Goal: Task Accomplishment & Management: Complete application form

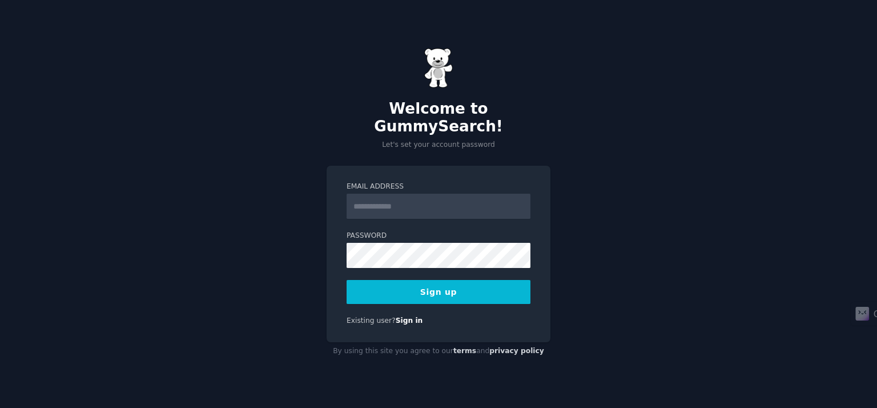
click at [408, 198] on input "Email Address" at bounding box center [439, 206] width 184 height 25
type input "**********"
click at [462, 296] on div "**********" at bounding box center [439, 254] width 224 height 176
click at [466, 291] on button "Sign up" at bounding box center [439, 292] width 184 height 24
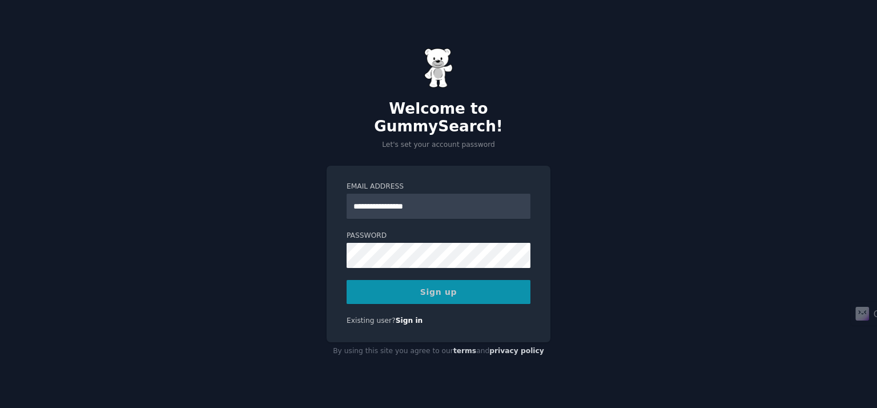
click at [470, 280] on div "Sign up" at bounding box center [439, 292] width 184 height 24
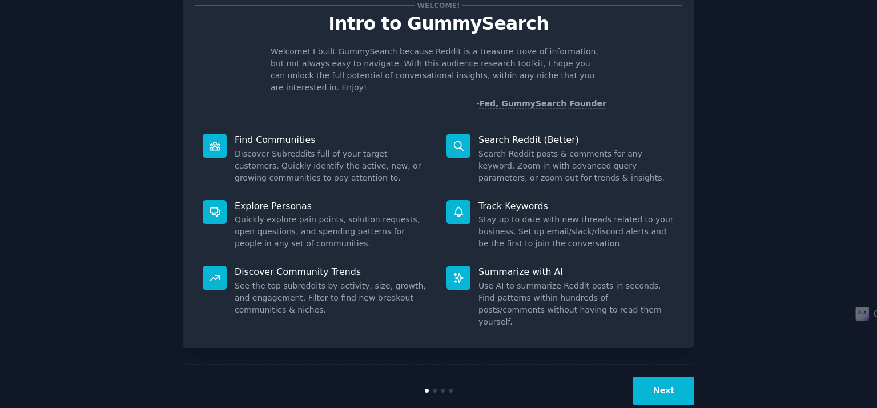
click at [667, 376] on button "Next" at bounding box center [664, 390] width 61 height 28
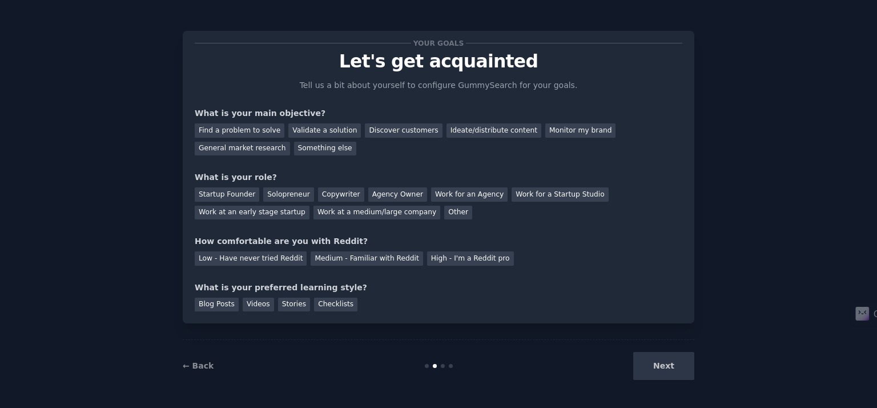
click at [667, 362] on div "Next" at bounding box center [609, 366] width 171 height 28
click at [447, 167] on div "Your goals Let's get acquainted Tell us a bit about yourself to configure Gummy…" at bounding box center [439, 177] width 488 height 268
click at [238, 125] on div "Find a problem to solve" at bounding box center [240, 130] width 90 height 14
click at [323, 131] on div "Validate a solution" at bounding box center [324, 130] width 73 height 14
click at [250, 125] on div "Find a problem to solve" at bounding box center [240, 130] width 90 height 14
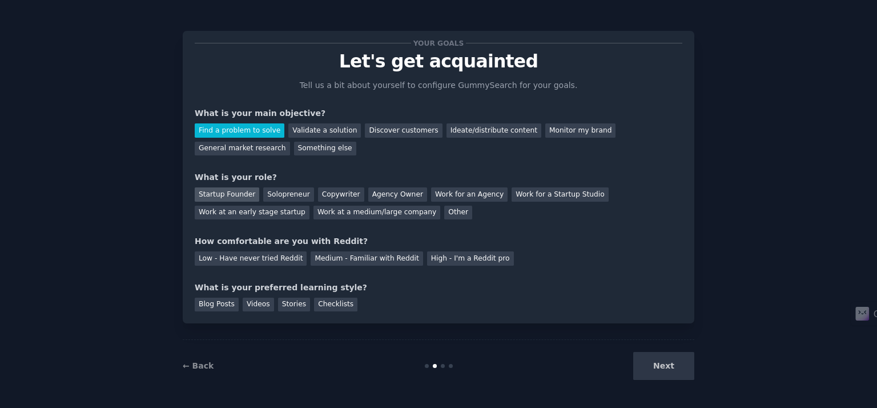
click at [242, 197] on div "Startup Founder" at bounding box center [227, 194] width 65 height 14
click at [338, 256] on div "Medium - Familiar with Reddit" at bounding box center [367, 258] width 112 height 14
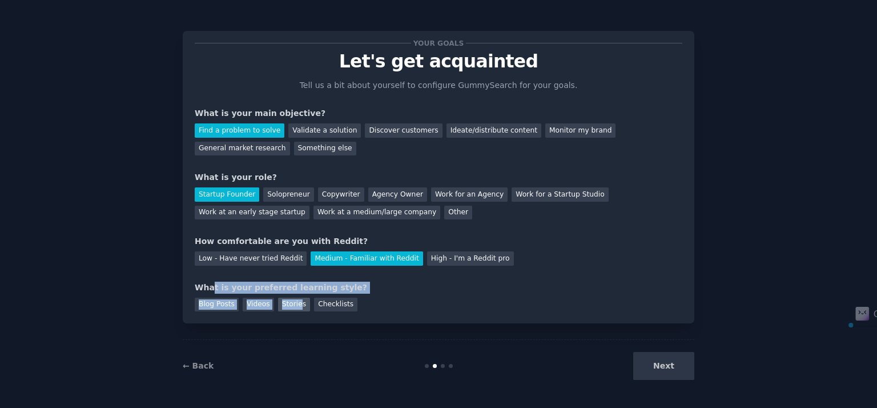
drag, startPoint x: 210, startPoint y: 291, endPoint x: 291, endPoint y: 298, distance: 81.4
click at [291, 298] on div "What is your preferred learning style? Blog Posts Videos Stories Checklists" at bounding box center [439, 297] width 488 height 30
click at [316, 287] on div "What is your preferred learning style?" at bounding box center [439, 288] width 488 height 12
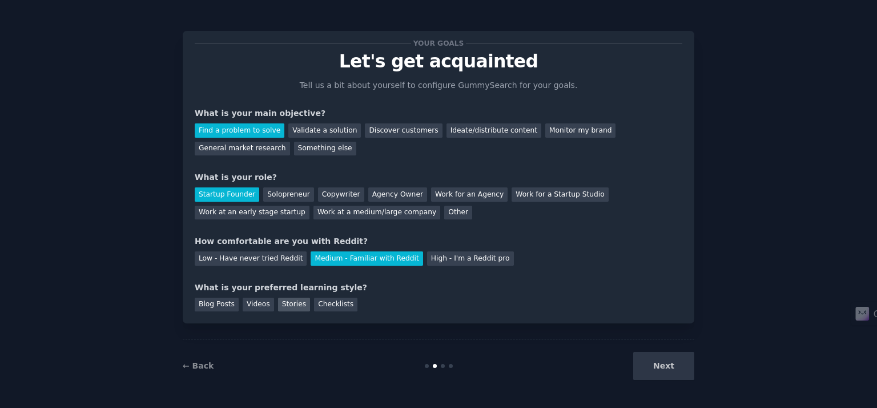
click at [281, 308] on div "Stories" at bounding box center [294, 305] width 32 height 14
click at [659, 365] on button "Next" at bounding box center [664, 366] width 61 height 28
click at [658, 366] on div "Next" at bounding box center [609, 366] width 171 height 28
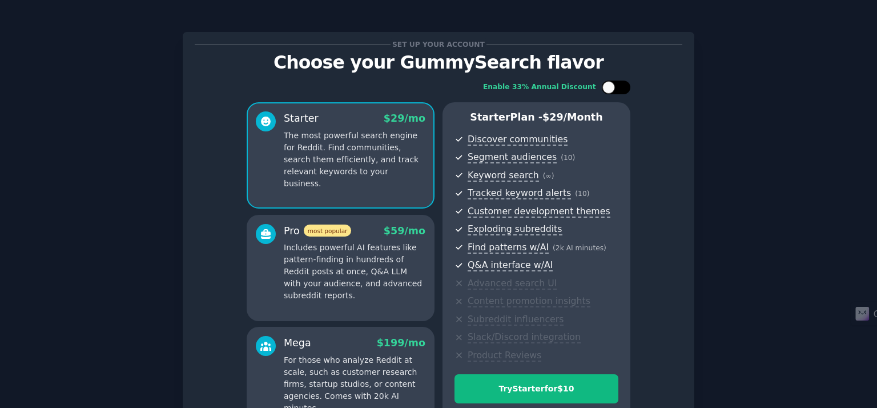
click at [615, 86] on div at bounding box center [616, 88] width 29 height 14
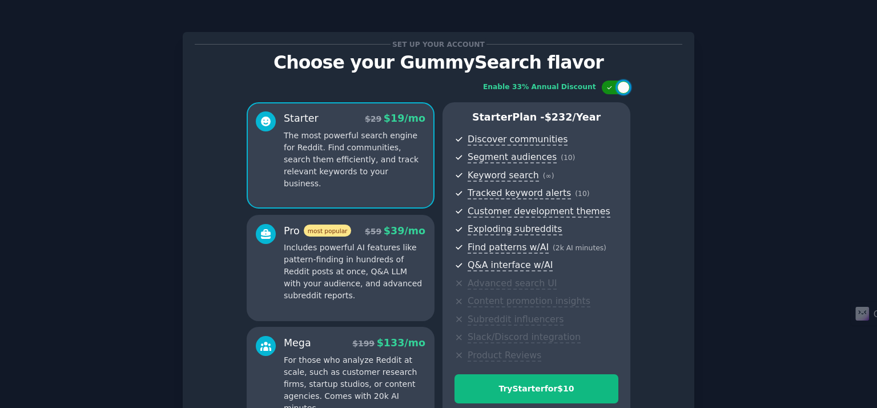
click at [614, 86] on div at bounding box center [616, 88] width 29 height 14
click at [614, 85] on div at bounding box center [616, 88] width 29 height 14
checkbox input "false"
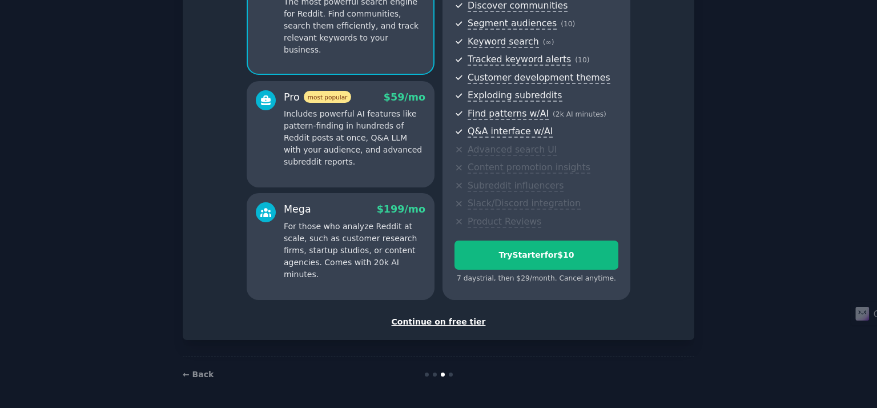
click at [459, 316] on div "Continue on free tier" at bounding box center [439, 322] width 488 height 12
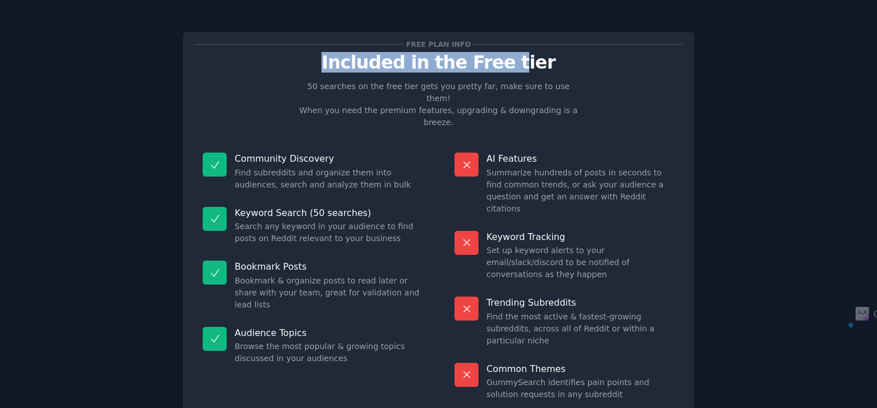
drag, startPoint x: 321, startPoint y: 58, endPoint x: 520, endPoint y: 87, distance: 200.8
click at [518, 73] on p "Included in the Free tier" at bounding box center [439, 63] width 488 height 20
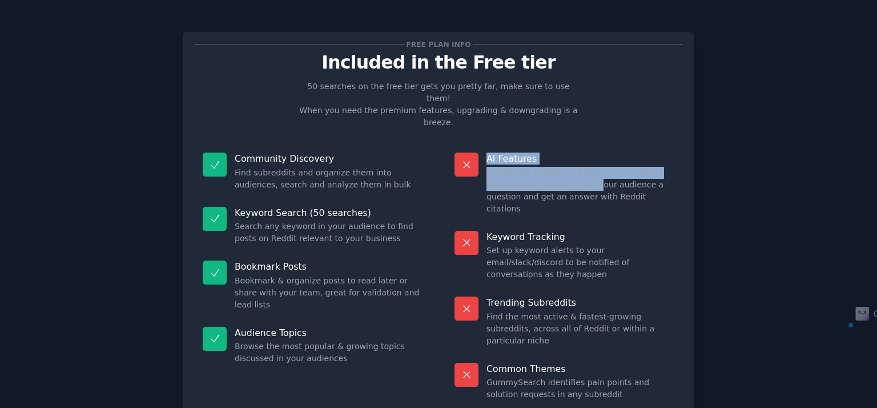
drag, startPoint x: 475, startPoint y: 148, endPoint x: 574, endPoint y: 180, distance: 103.9
click at [574, 170] on div "AI Features Summarize hundreds of posts in seconds to find common trends, or as…" at bounding box center [565, 184] width 236 height 78
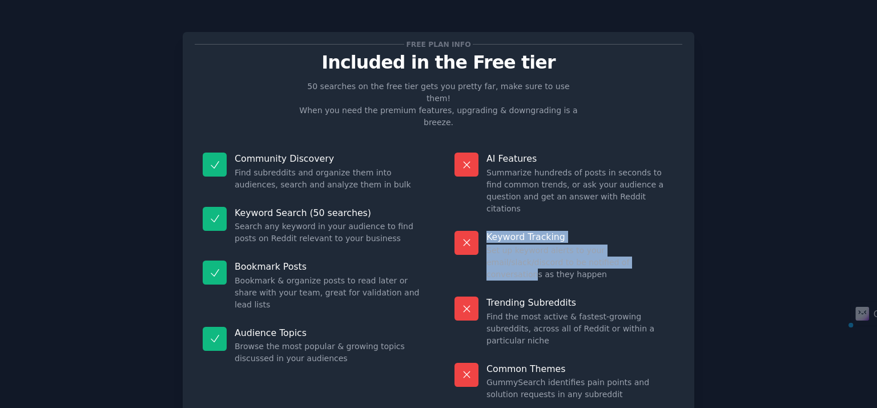
drag, startPoint x: 485, startPoint y: 209, endPoint x: 580, endPoint y: 232, distance: 98.2
click at [580, 232] on div "Keyword Tracking Set up keyword alerts to your email/slack/discord to be notifi…" at bounding box center [565, 256] width 236 height 66
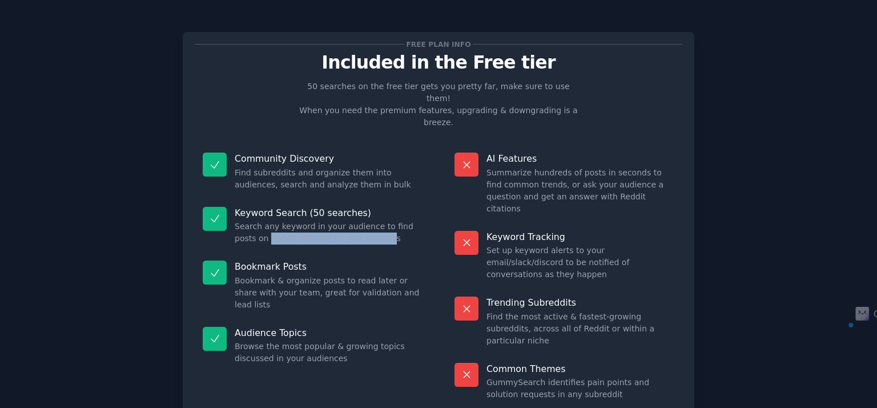
drag, startPoint x: 252, startPoint y: 214, endPoint x: 354, endPoint y: 217, distance: 101.2
click at [354, 220] on dd "Search any keyword in your audience to find posts on Reddit relevant to your bu…" at bounding box center [329, 232] width 188 height 24
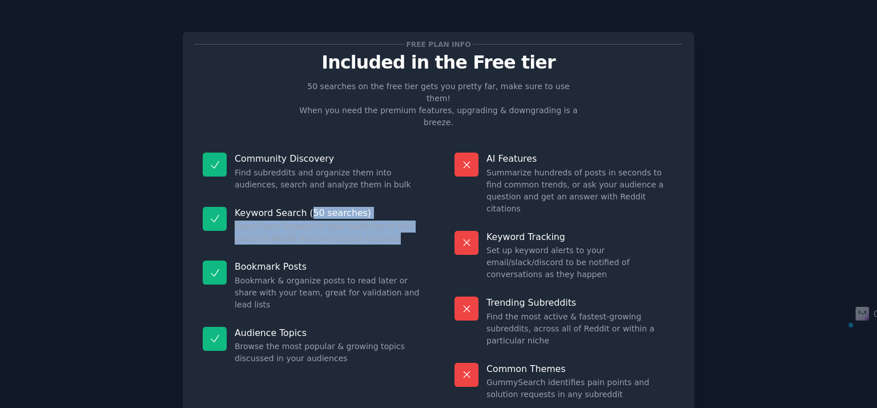
drag, startPoint x: 315, startPoint y: 187, endPoint x: 391, endPoint y: 214, distance: 80.2
click at [388, 213] on div "Keyword Search (50 searches) Search any keyword in your audience to find posts …" at bounding box center [313, 226] width 236 height 54
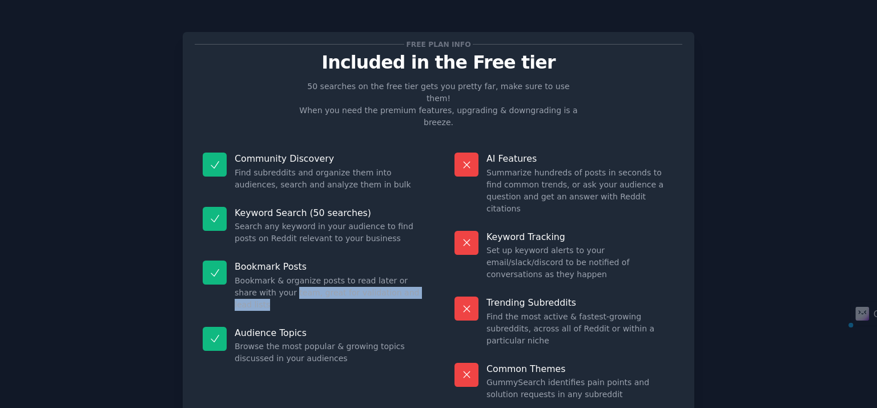
drag, startPoint x: 270, startPoint y: 262, endPoint x: 425, endPoint y: 278, distance: 156.2
click at [423, 278] on div "Bookmark Posts Bookmark & organize posts to read later or share with your team,…" at bounding box center [313, 285] width 236 height 66
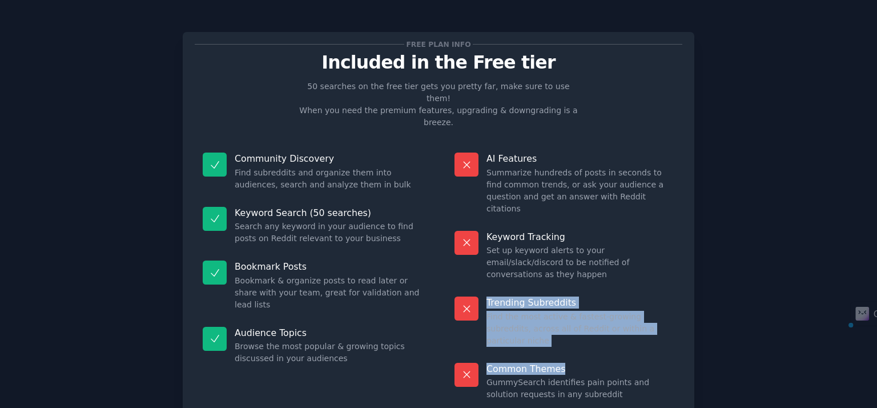
drag, startPoint x: 499, startPoint y: 246, endPoint x: 566, endPoint y: 306, distance: 89.8
click at [566, 306] on dl "AI Features Summarize hundreds of posts in seconds to find common trends, or as…" at bounding box center [565, 277] width 236 height 264
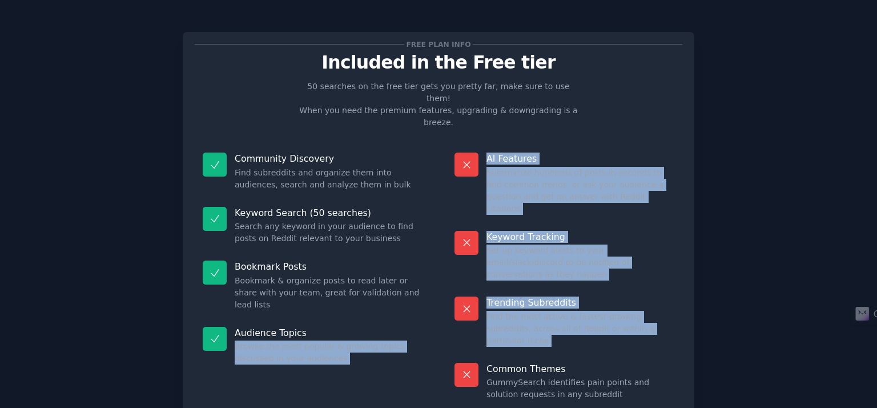
drag, startPoint x: 389, startPoint y: 296, endPoint x: 507, endPoint y: 312, distance: 118.8
click at [503, 312] on div "Community Discovery Find subreddits and organize them into audiences, search an…" at bounding box center [439, 277] width 488 height 264
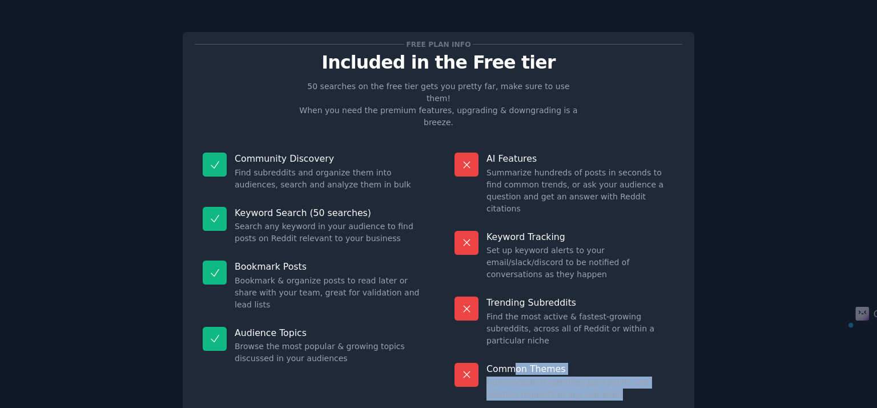
drag, startPoint x: 551, startPoint y: 322, endPoint x: 601, endPoint y: 342, distance: 53.6
click at [599, 355] on div "Common Themes GummySearch identifies pain points and solution requests in any s…" at bounding box center [565, 382] width 236 height 54
click at [560, 376] on dd "GummySearch identifies pain points and solution requests in any subreddit" at bounding box center [581, 388] width 188 height 24
